Goal: Check status: Check status

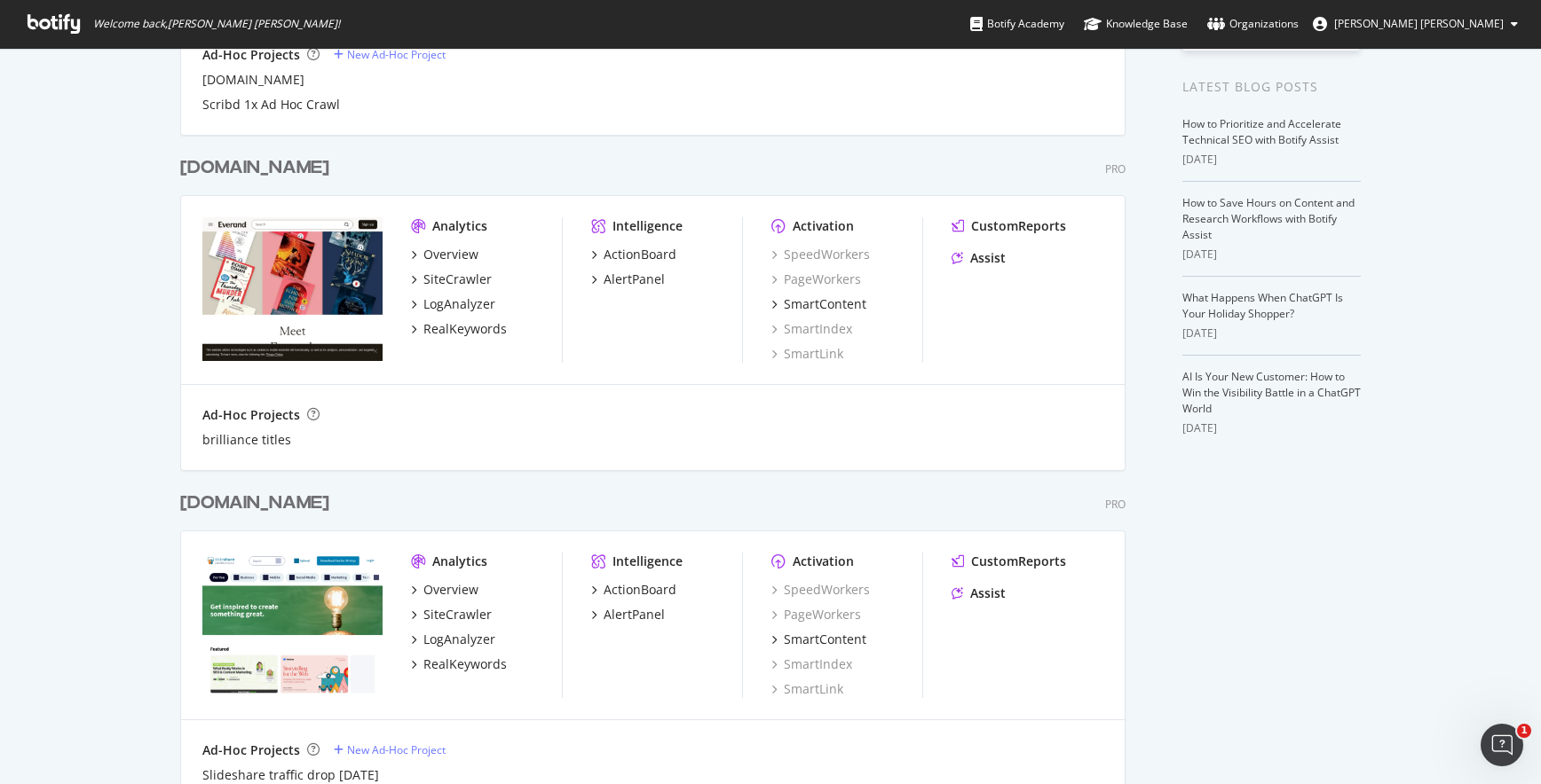
scroll to position [361, 0]
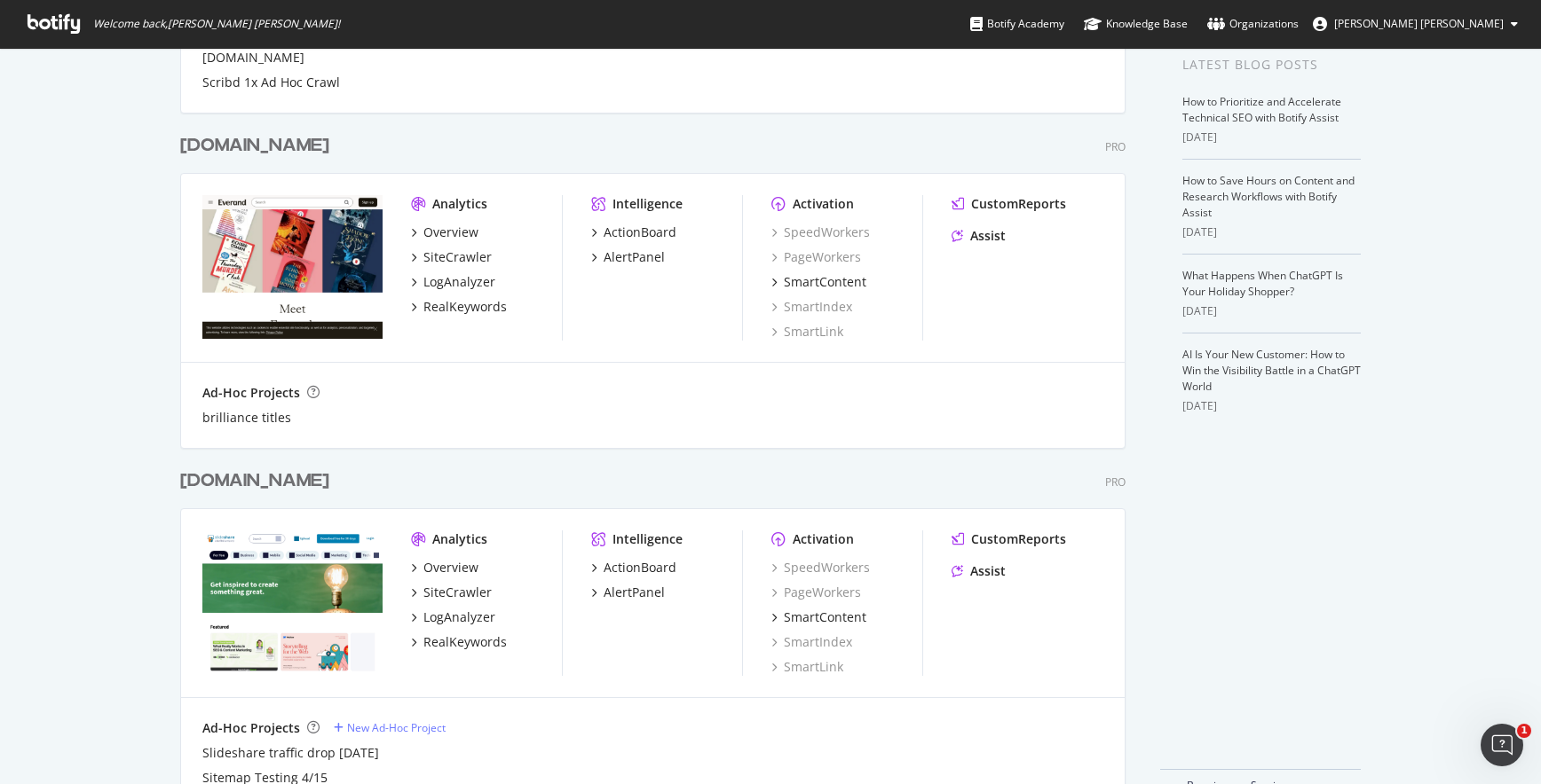
click at [248, 487] on div "[DOMAIN_NAME]" at bounding box center [255, 481] width 150 height 26
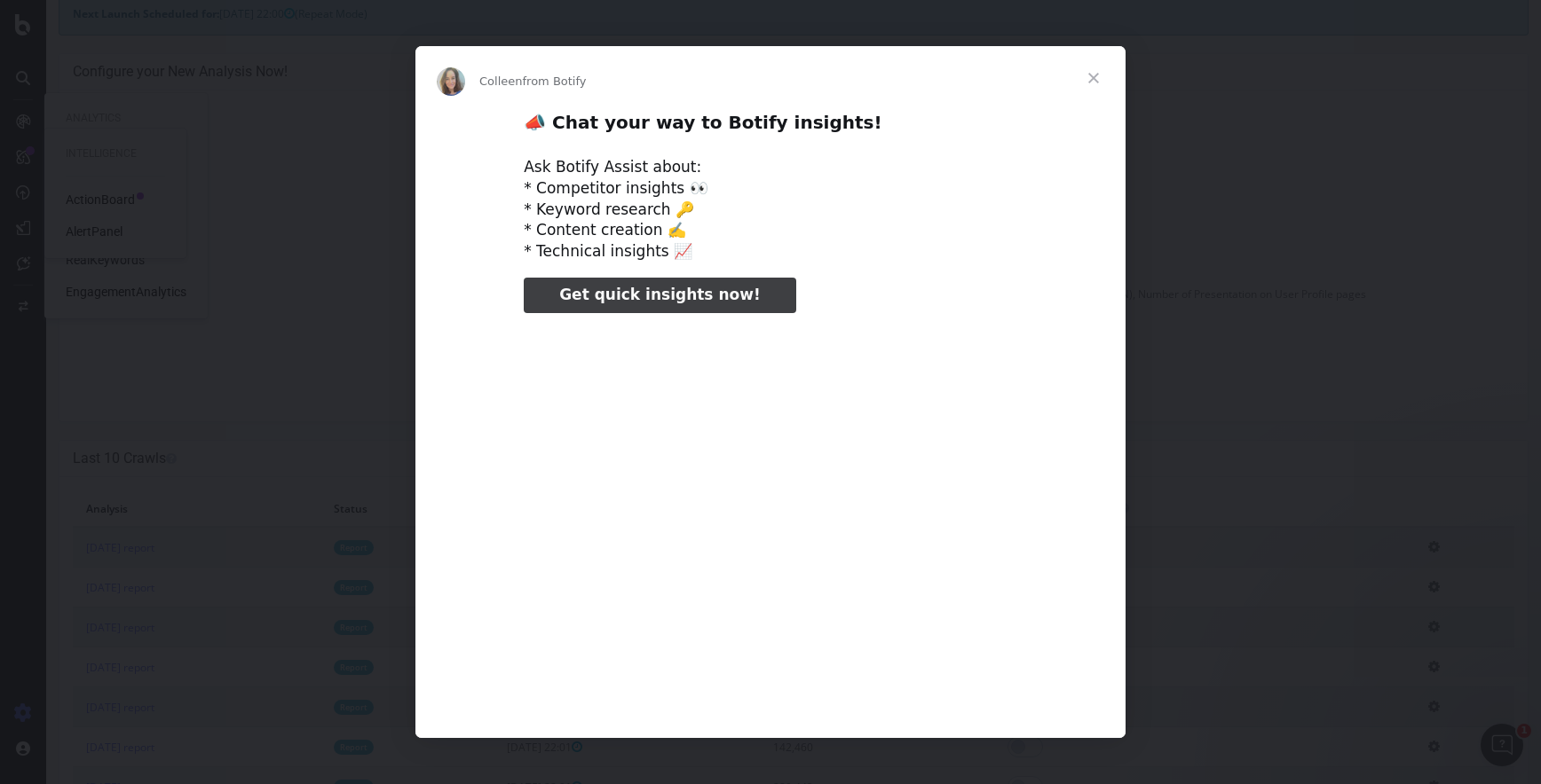
click at [244, 191] on div "Intercom messenger" at bounding box center [770, 392] width 1541 height 784
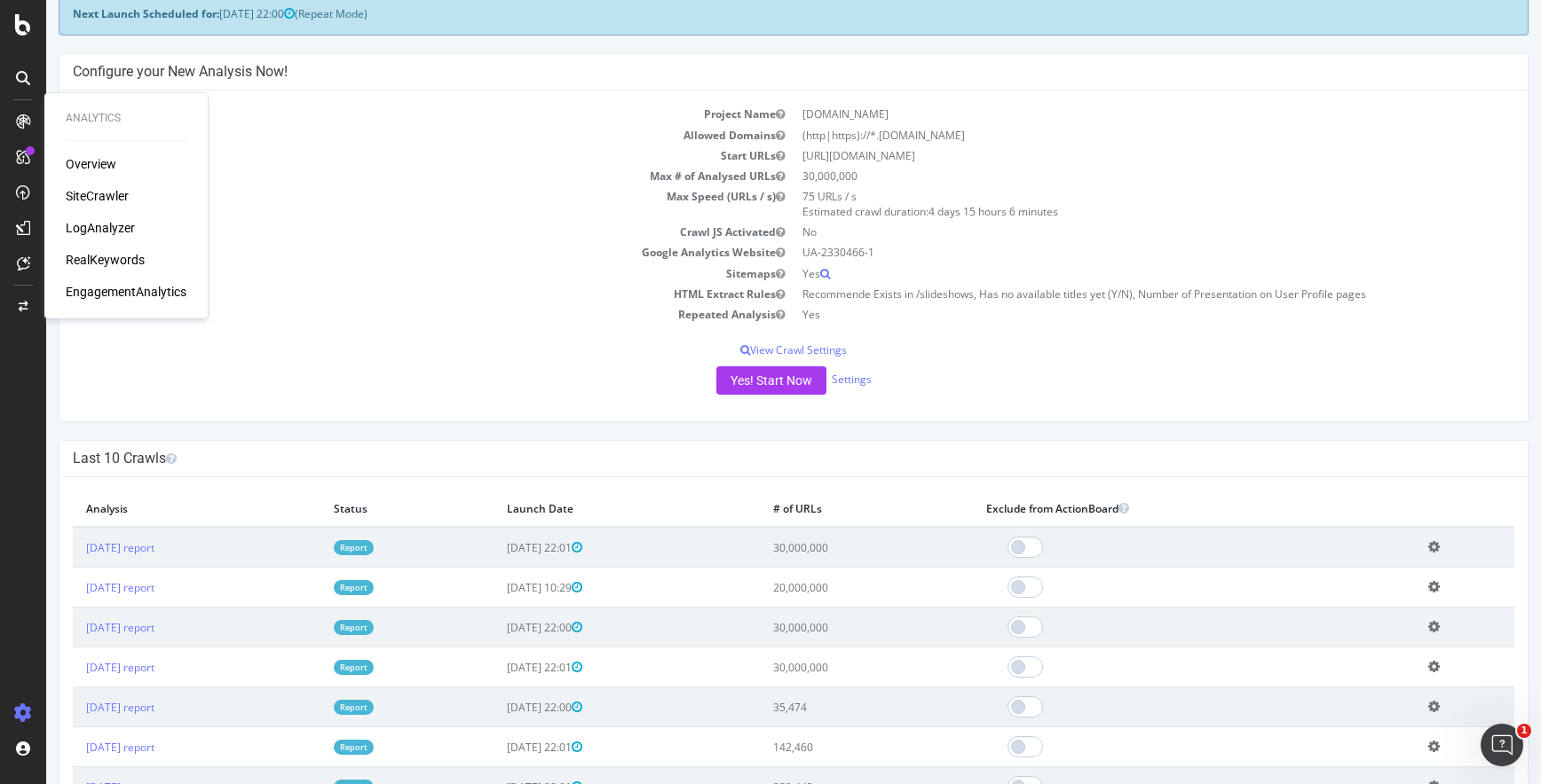
click at [105, 225] on div "LogAnalyzer" at bounding box center [100, 228] width 69 height 17
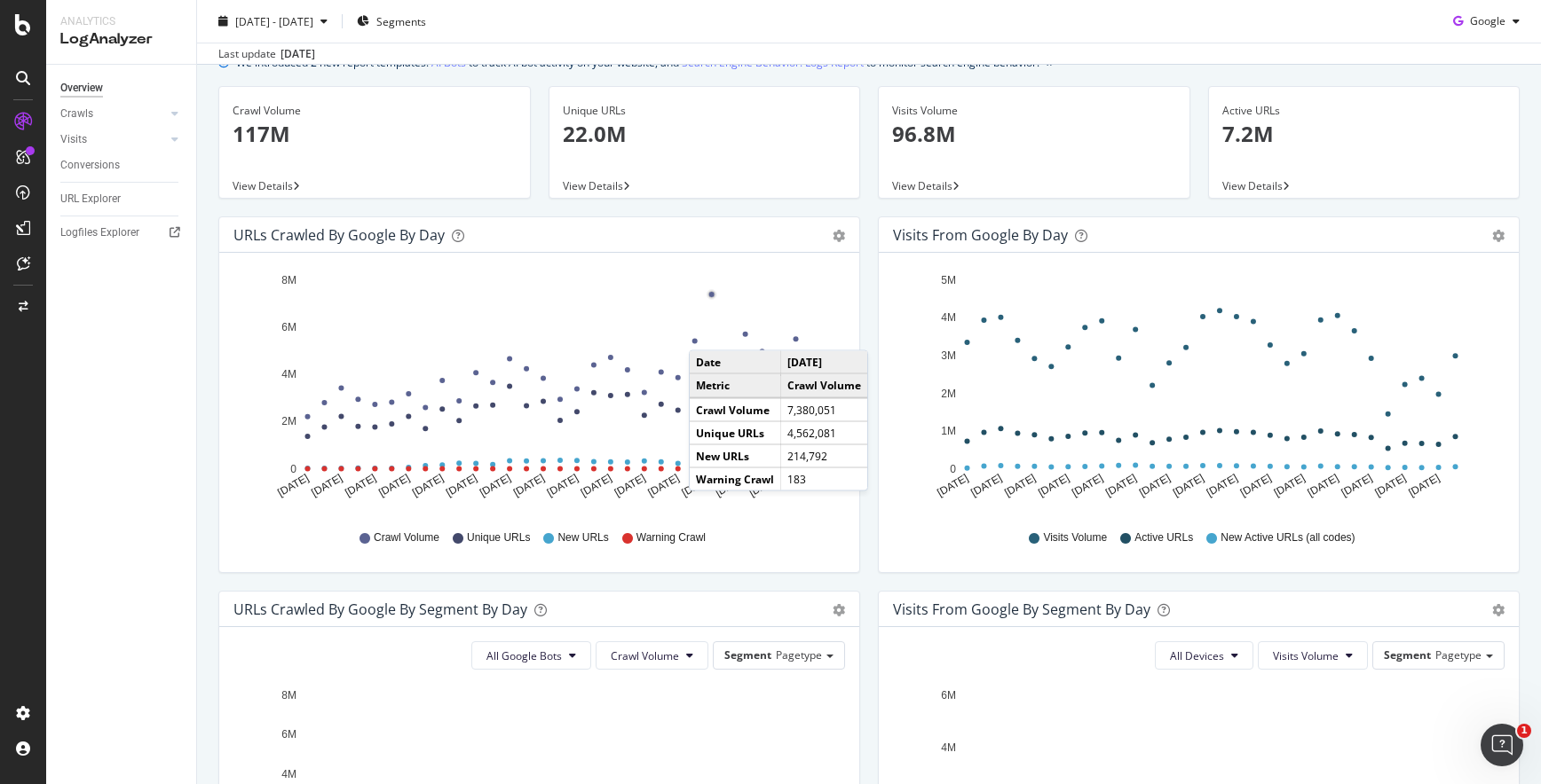
scroll to position [80, 0]
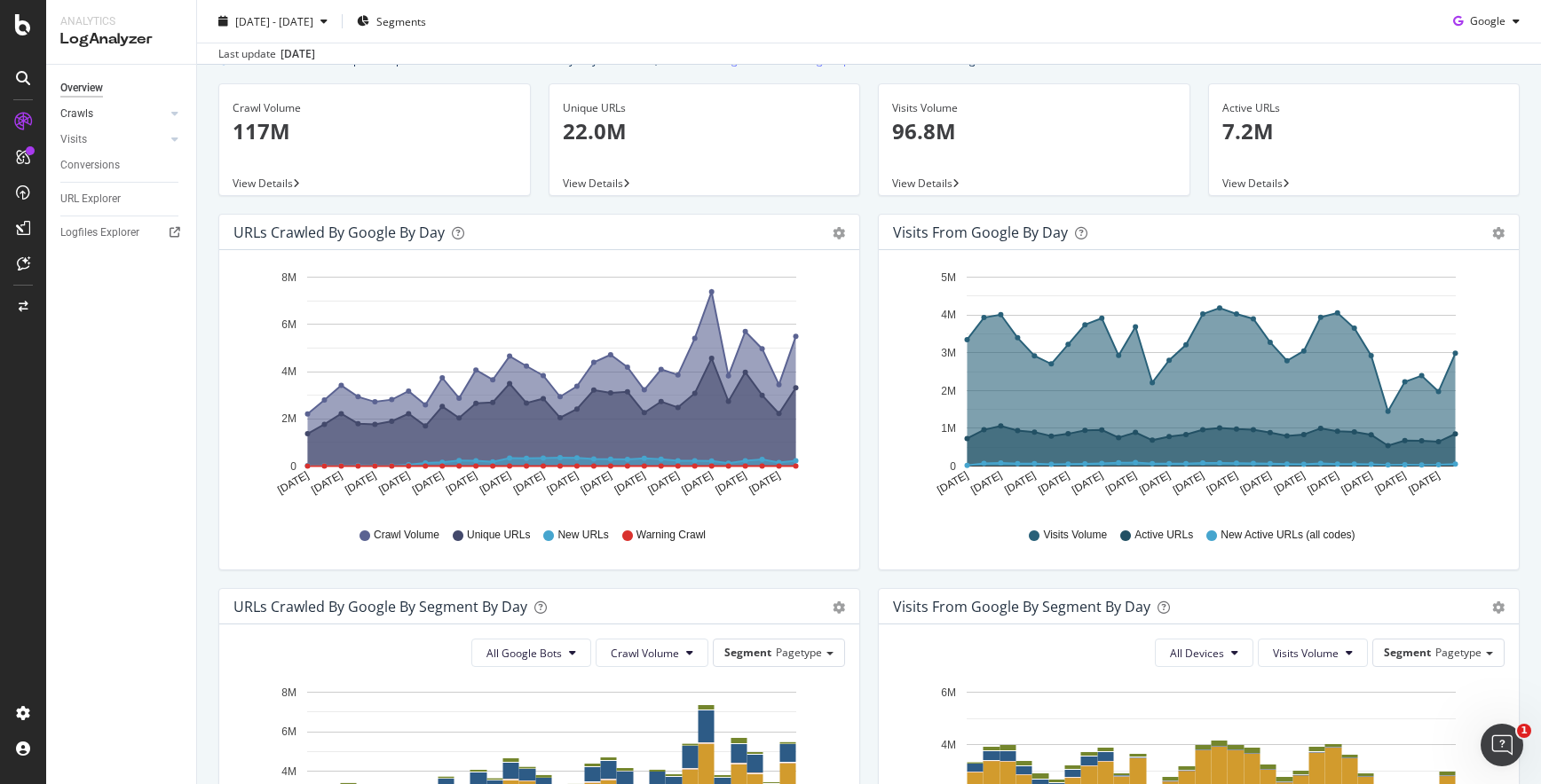
click at [94, 120] on link "Crawls" at bounding box center [113, 114] width 105 height 18
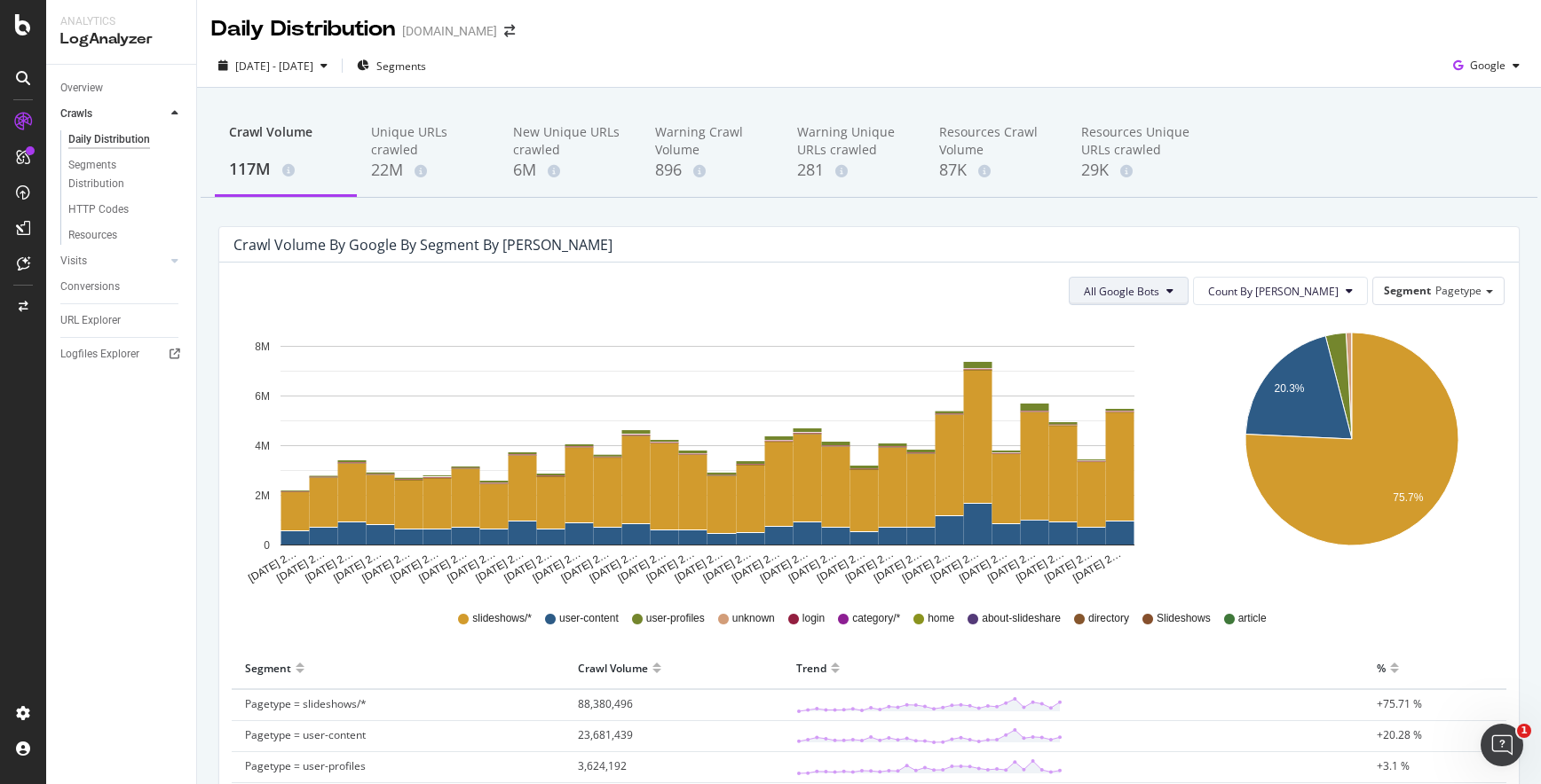
click at [1159, 298] on span "All Google Bots" at bounding box center [1121, 291] width 75 height 15
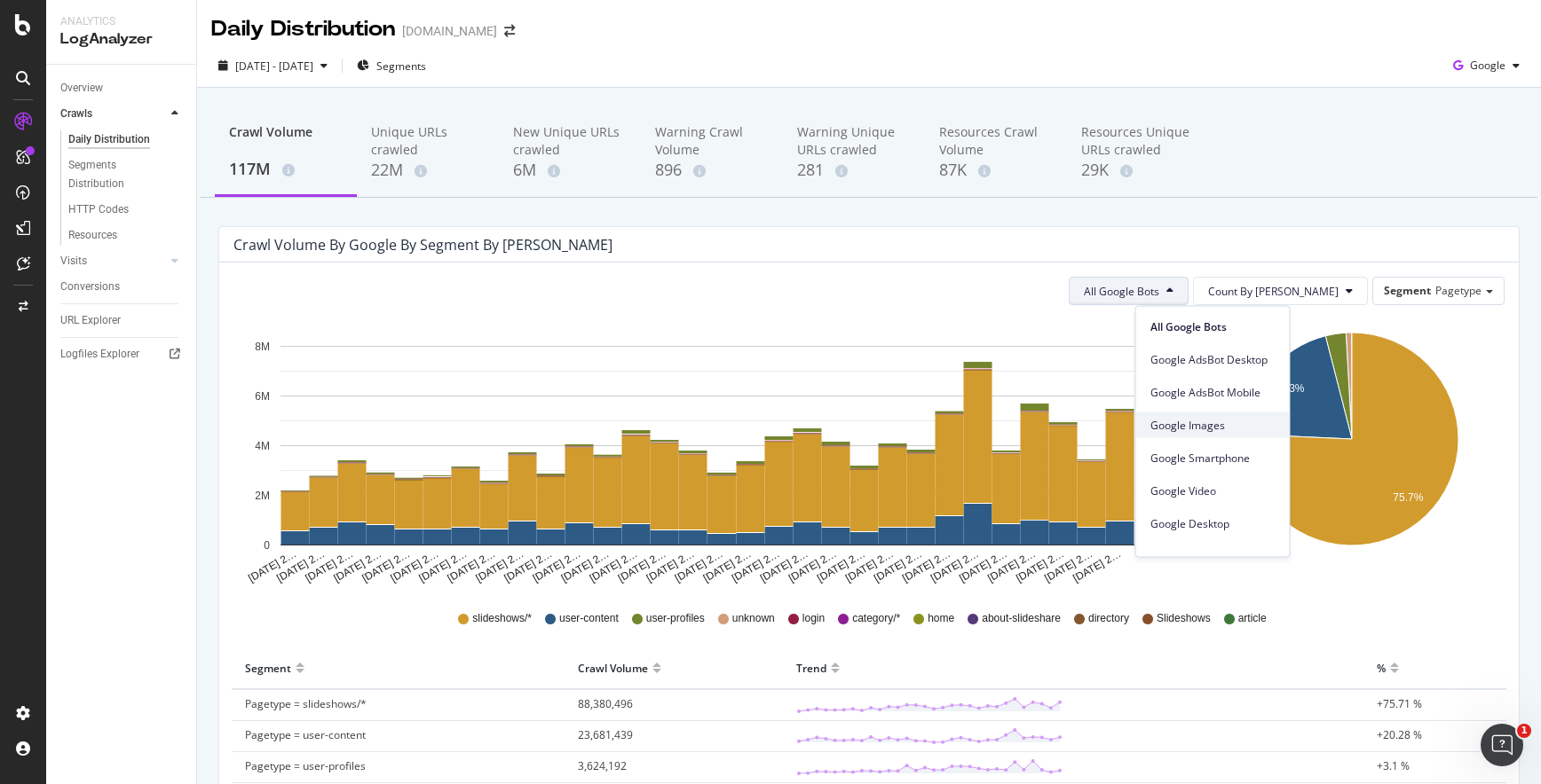
click at [1225, 432] on span "Google Images" at bounding box center [1213, 424] width 125 height 16
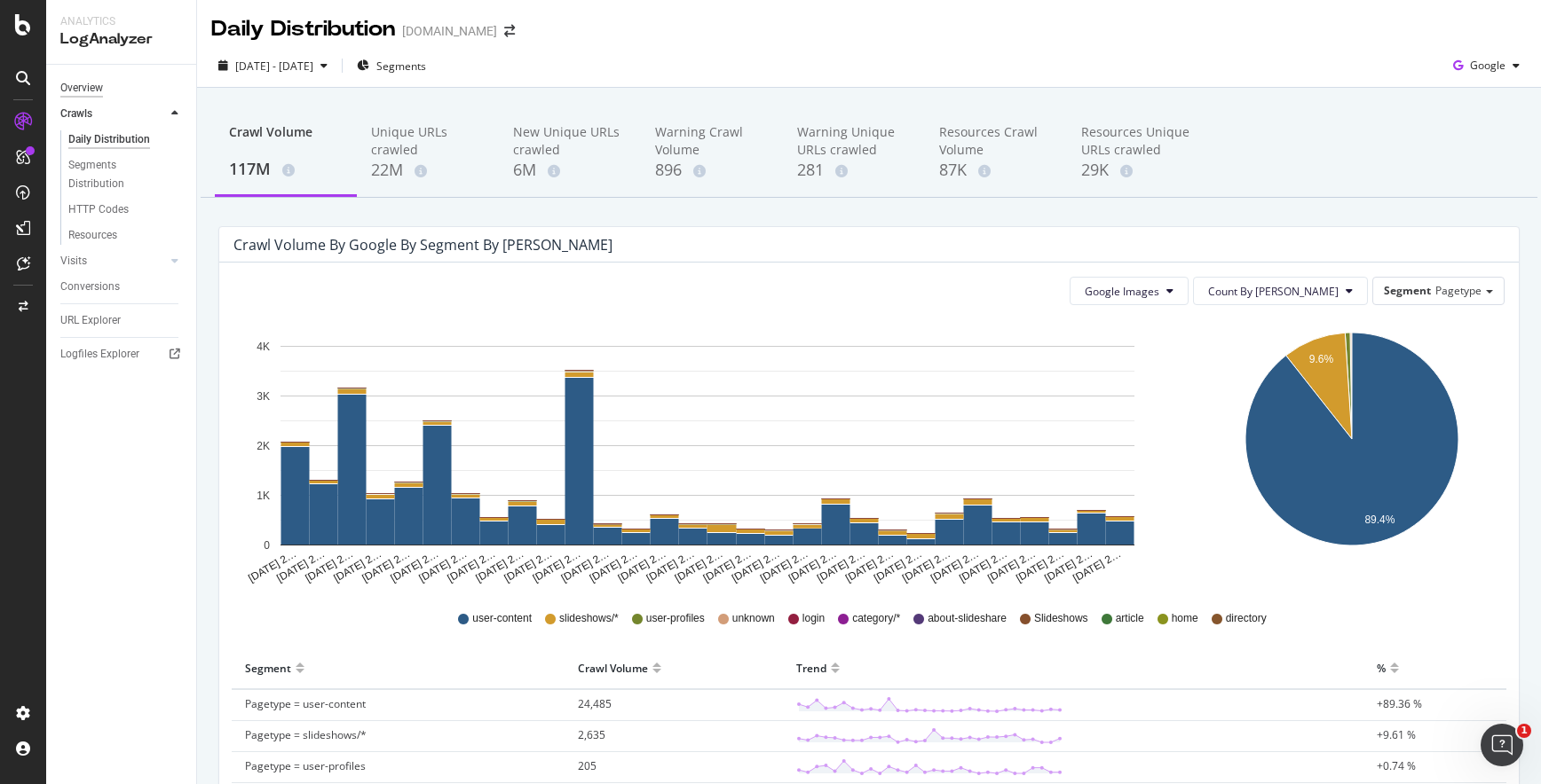
click at [100, 84] on div "Overview" at bounding box center [82, 88] width 42 height 18
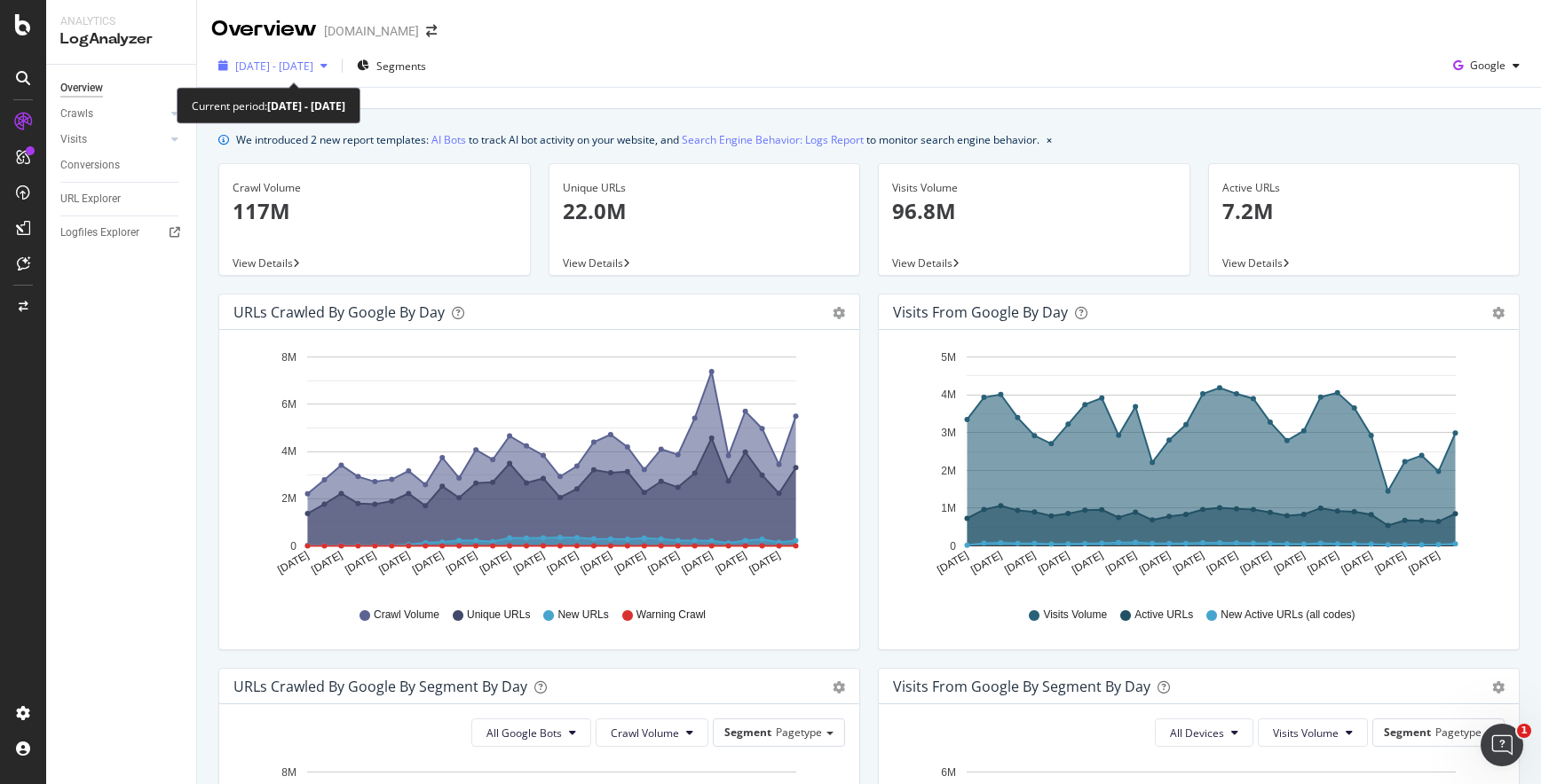
click at [335, 76] on div "[DATE] - [DATE]" at bounding box center [273, 66] width 124 height 27
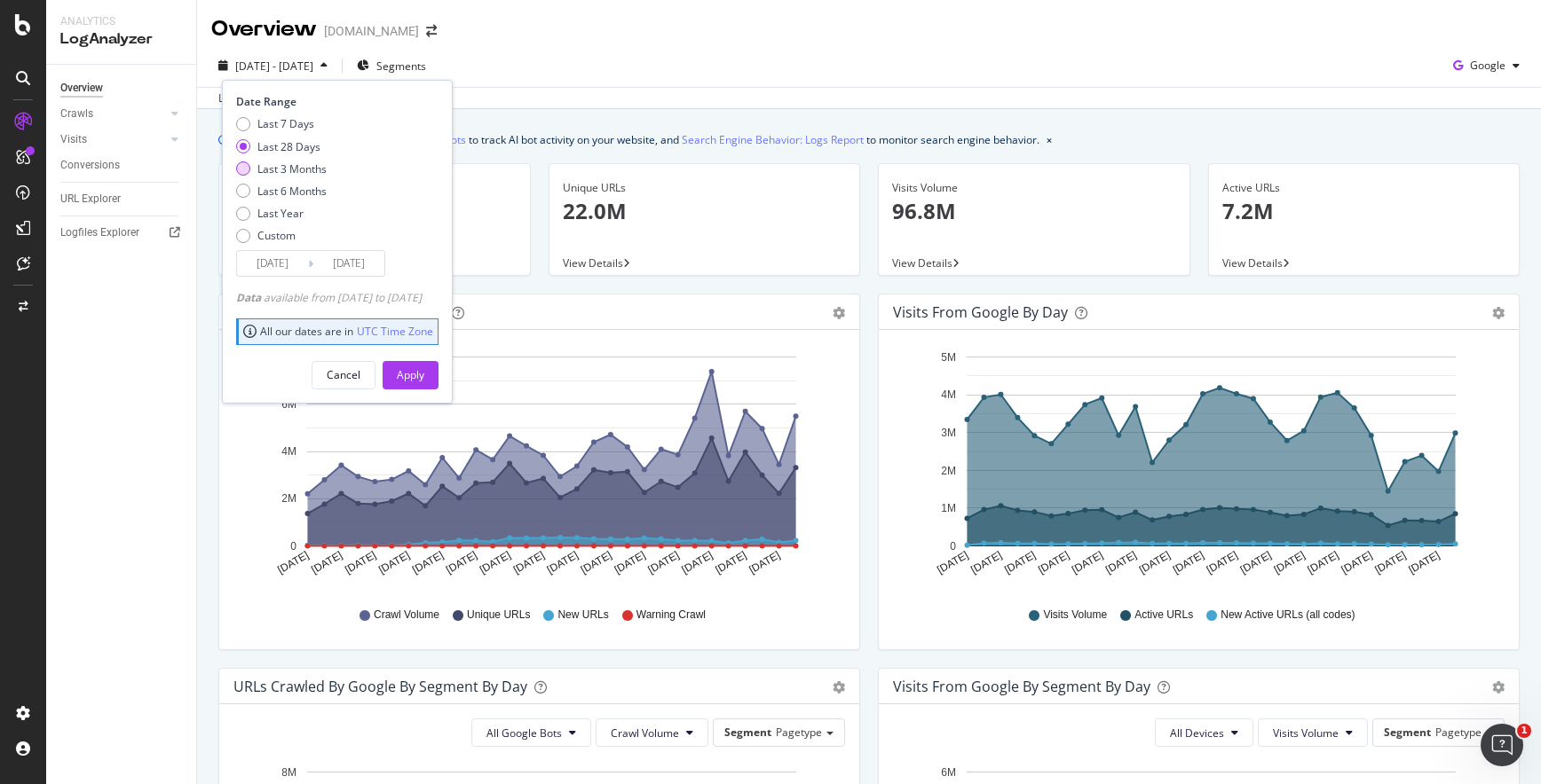
click at [279, 162] on div "Last 3 Months" at bounding box center [292, 169] width 69 height 15
type input "[DATE]"
click at [425, 368] on div "Apply" at bounding box center [410, 375] width 28 height 15
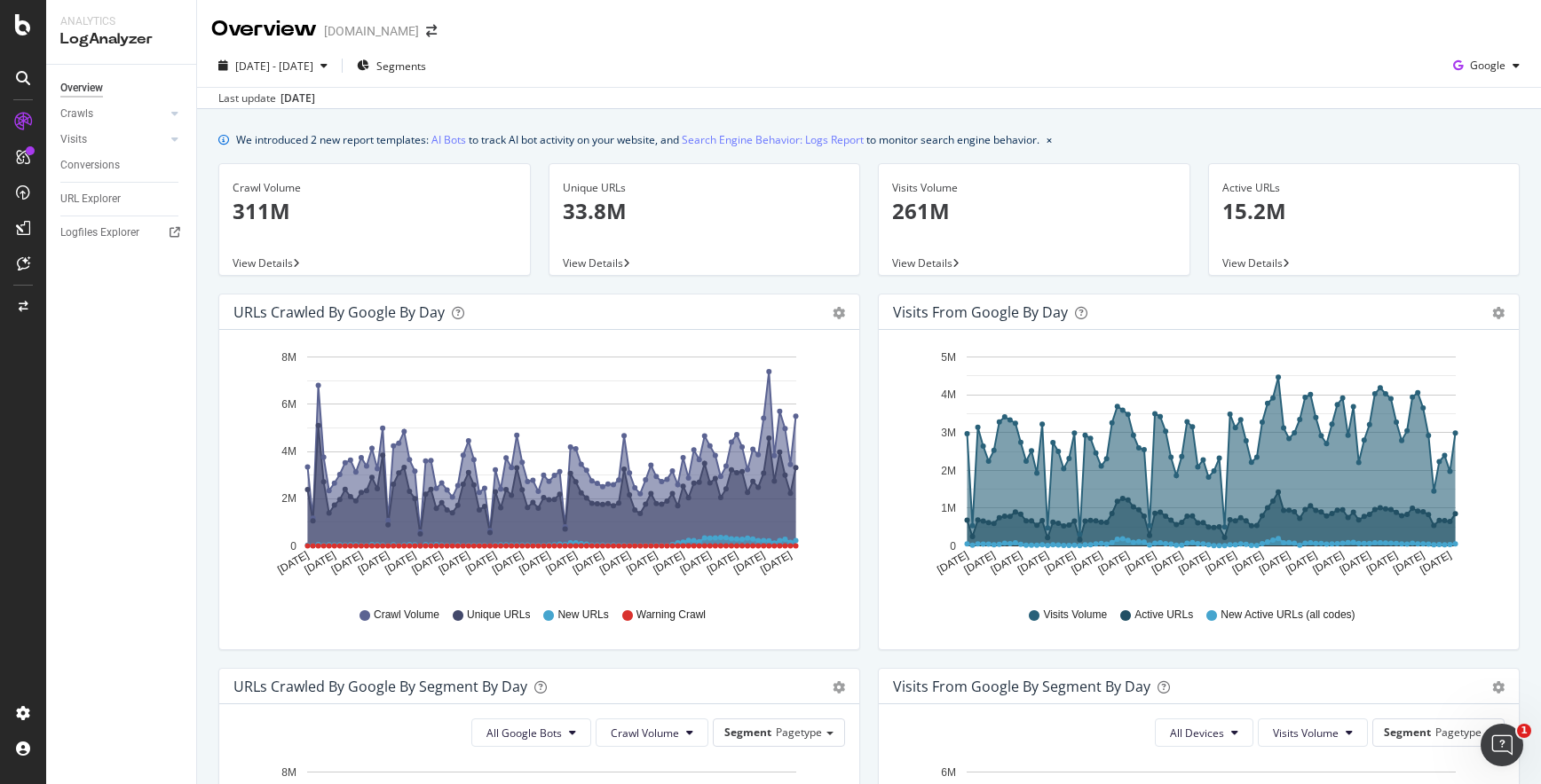
click at [806, 595] on div "Crawl Volume Unique URLs New URLs Warning Crawl" at bounding box center [538, 614] width 593 height 40
click at [244, 80] on div "[DATE] - [DATE] Segments Google" at bounding box center [868, 68] width 1344 height 36
click at [244, 74] on div "[DATE] - [DATE]" at bounding box center [273, 66] width 124 height 27
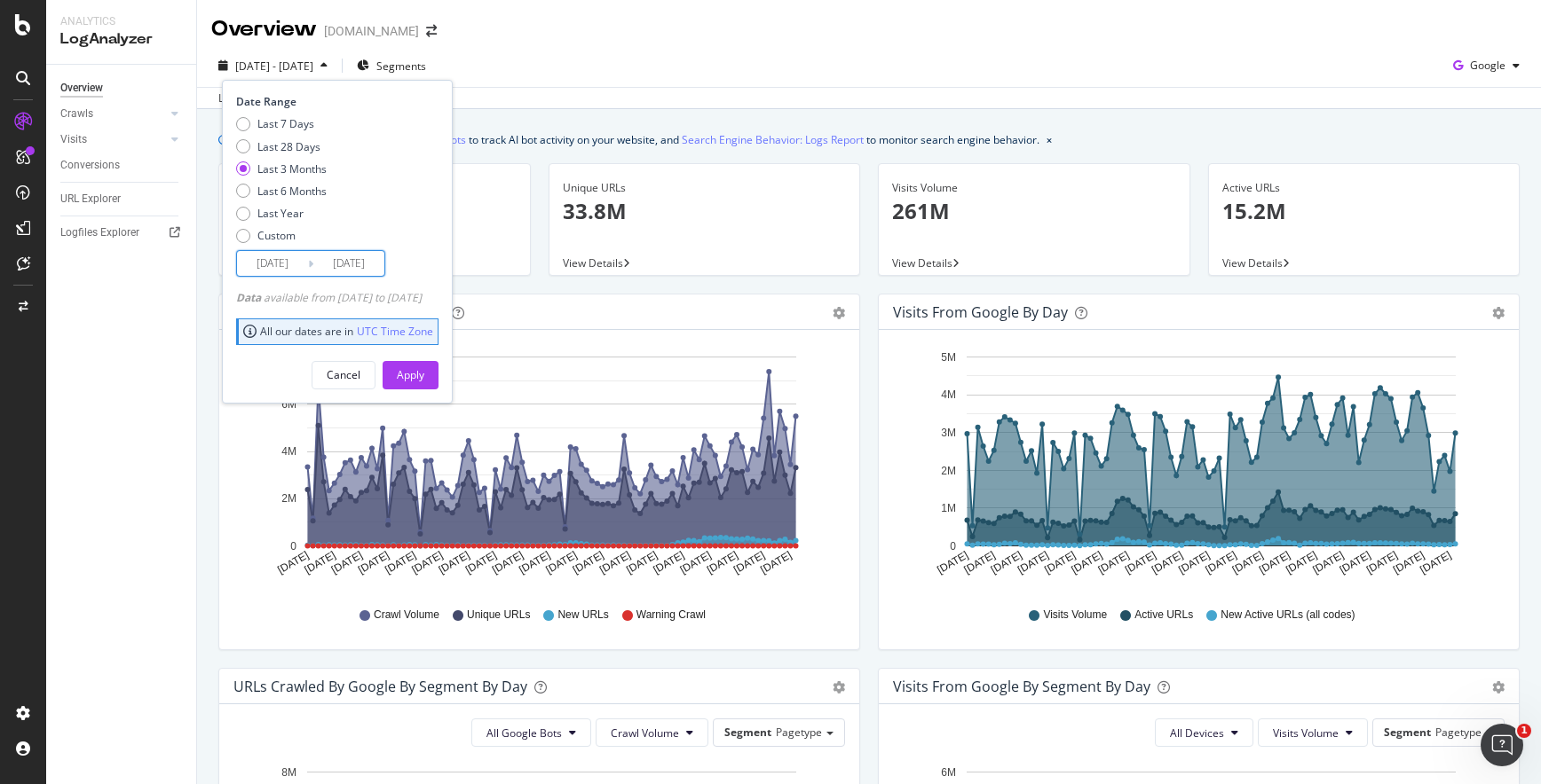
click at [272, 267] on input "[DATE]" at bounding box center [273, 263] width 71 height 25
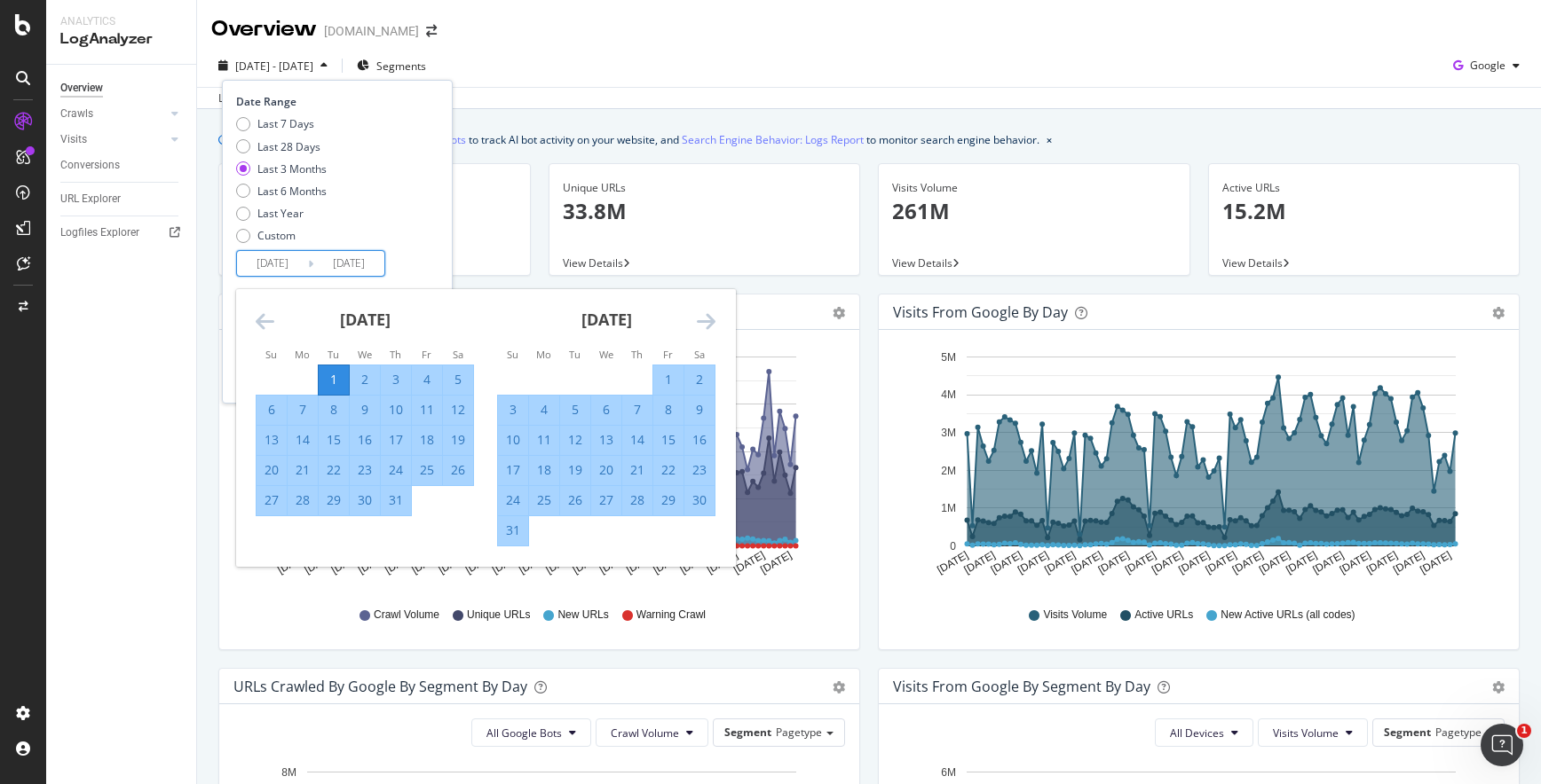
click at [269, 266] on input "[DATE]" at bounding box center [273, 263] width 71 height 25
type input "[DATE]"
click at [348, 174] on div "Last 7 Days Last 28 Days Last 3 Months Last 6 Months Last Year Custom" at bounding box center [335, 183] width 198 height 134
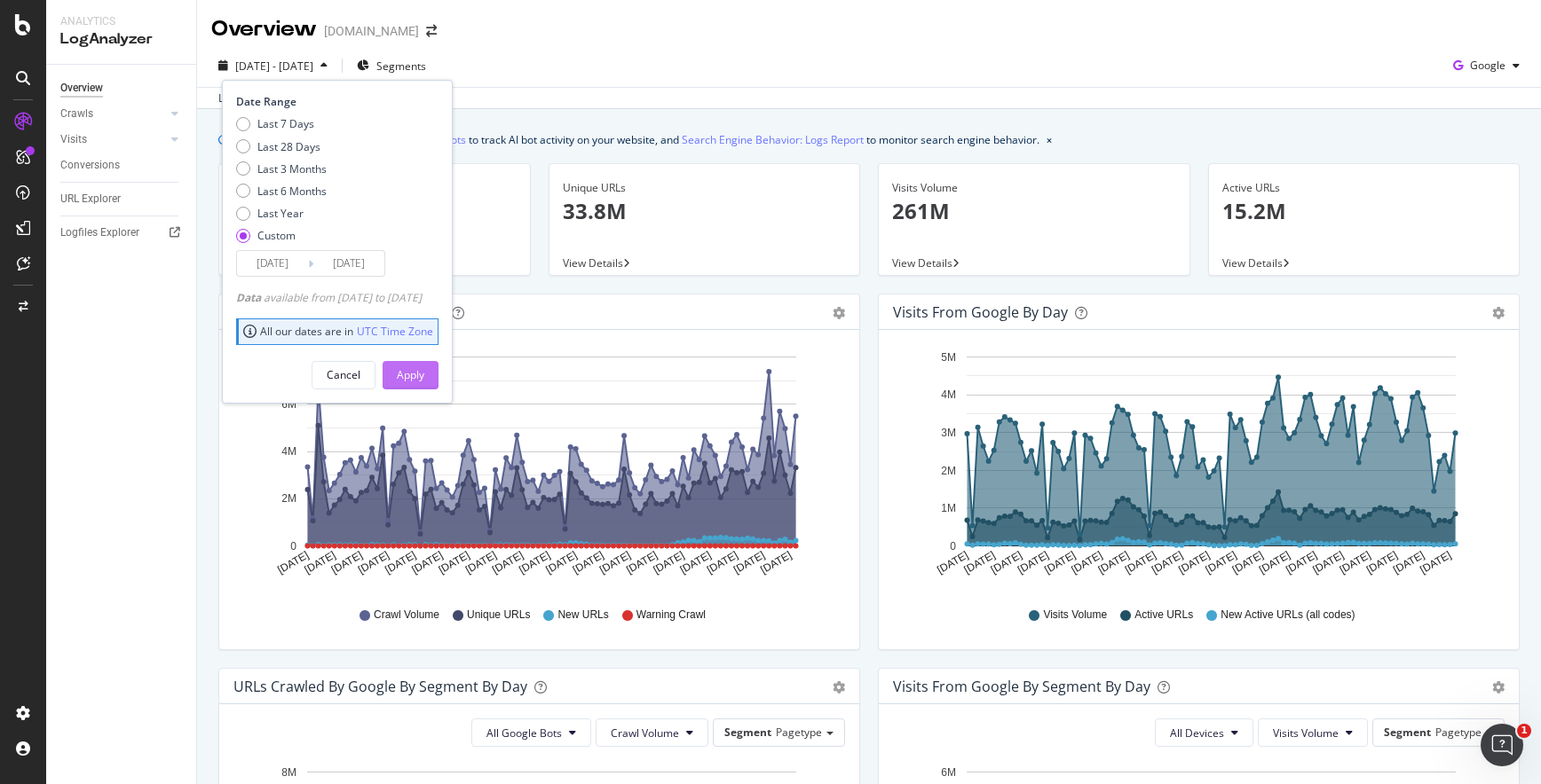
click at [425, 371] on div "Apply" at bounding box center [410, 375] width 28 height 15
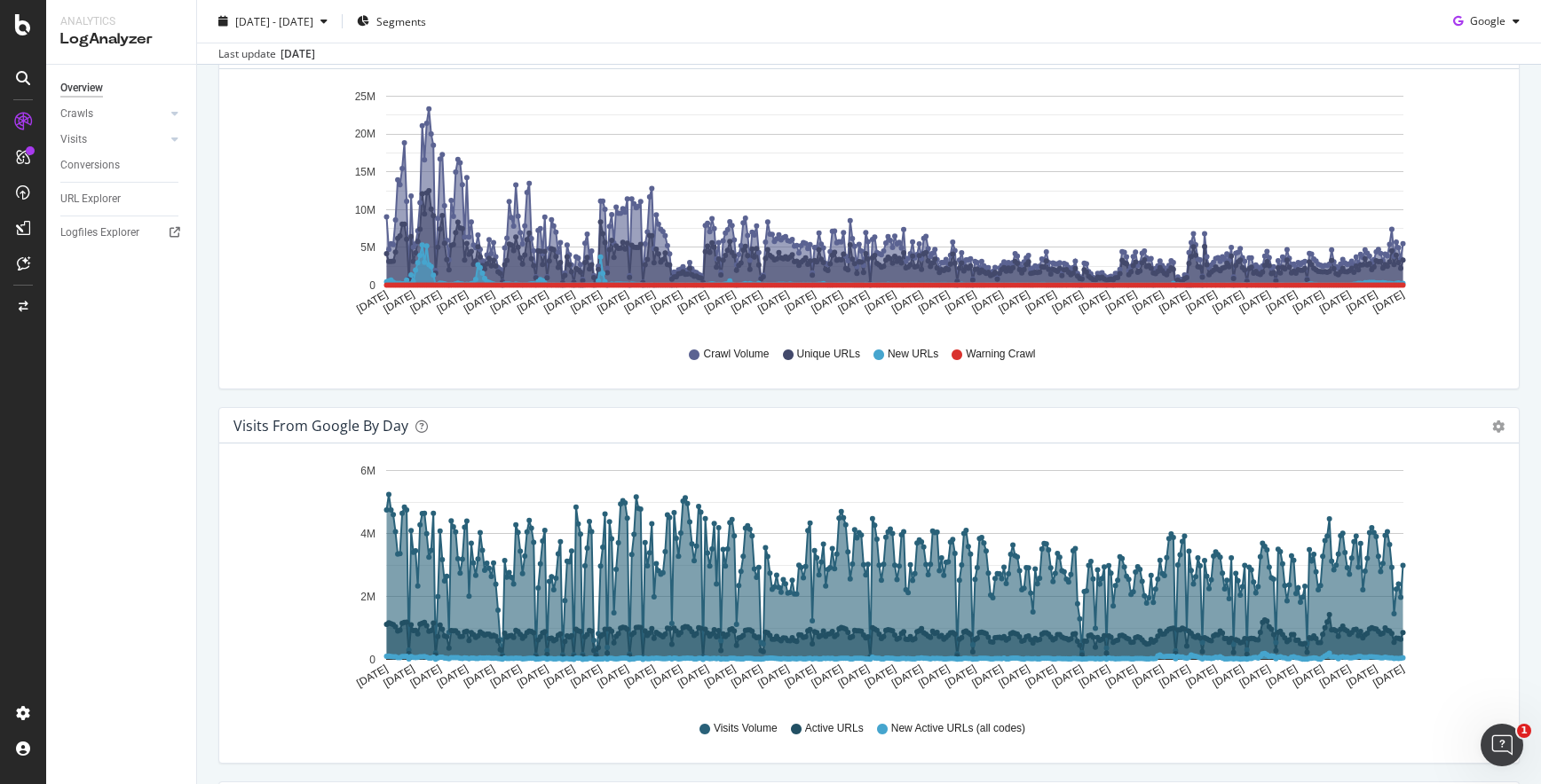
scroll to position [262, 0]
